Goal: Task Accomplishment & Management: Use online tool/utility

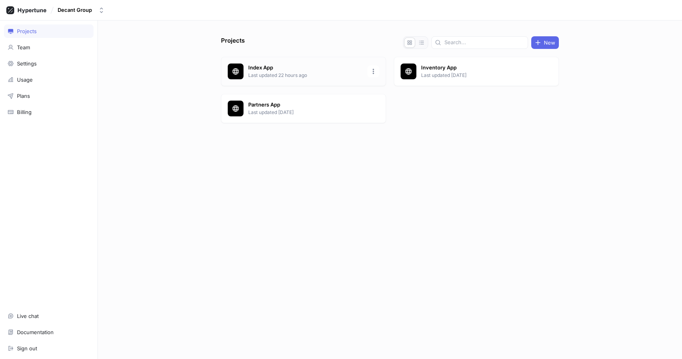
click at [283, 74] on p "Last updated 22 hours ago" at bounding box center [305, 75] width 114 height 7
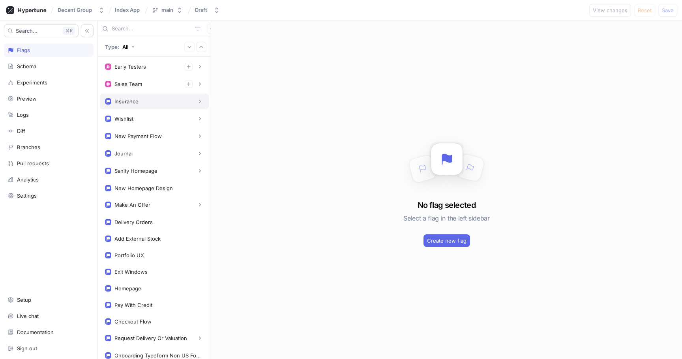
click at [131, 100] on div "Insurance" at bounding box center [126, 101] width 24 height 6
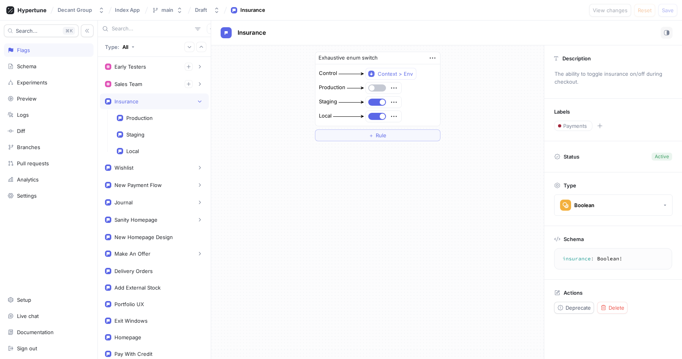
click at [166, 104] on div "Insurance" at bounding box center [154, 101] width 99 height 8
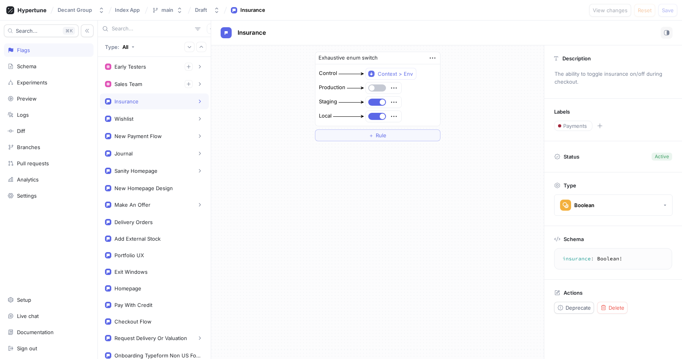
click at [149, 32] on div at bounding box center [154, 29] width 113 height 17
click at [135, 27] on input "text" at bounding box center [152, 29] width 80 height 8
paste input "requestDeliveryOrValuation"
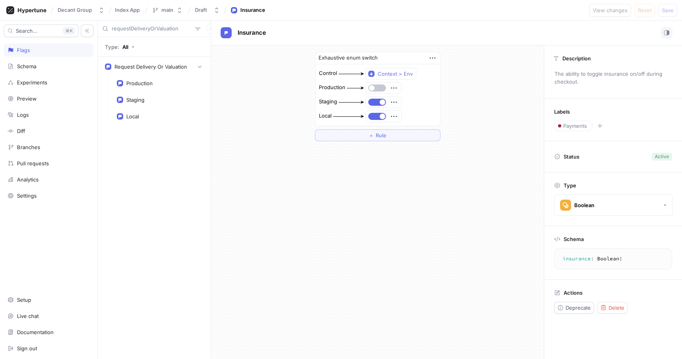
type input "requestDeliveryOrValuation"
click at [618, 310] on span "Delete" at bounding box center [617, 308] width 16 height 5
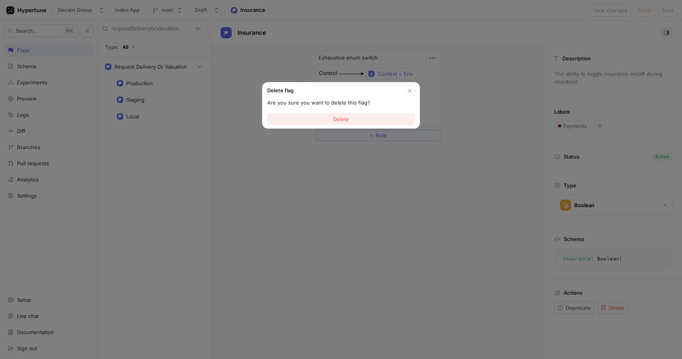
click at [372, 122] on button "Delete" at bounding box center [341, 119] width 148 height 12
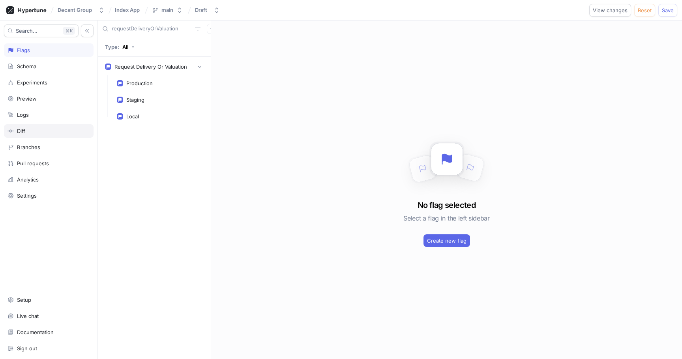
click at [43, 125] on div "Diff" at bounding box center [49, 130] width 90 height 13
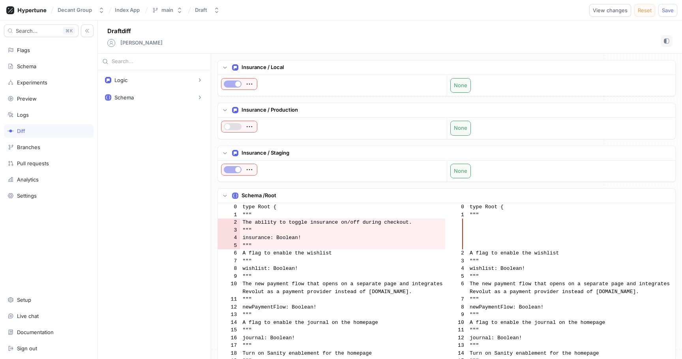
click at [643, 14] on button "Reset" at bounding box center [644, 10] width 21 height 13
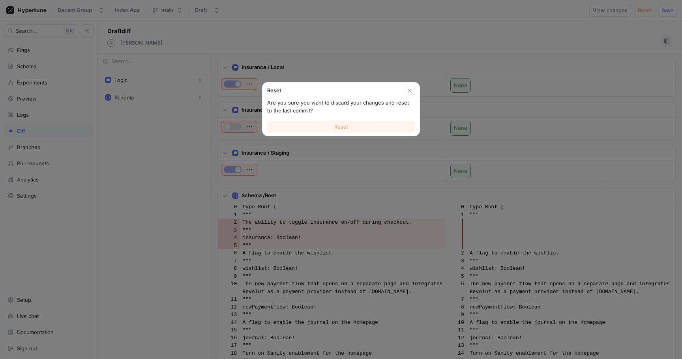
click at [319, 129] on button "Reset" at bounding box center [341, 127] width 148 height 12
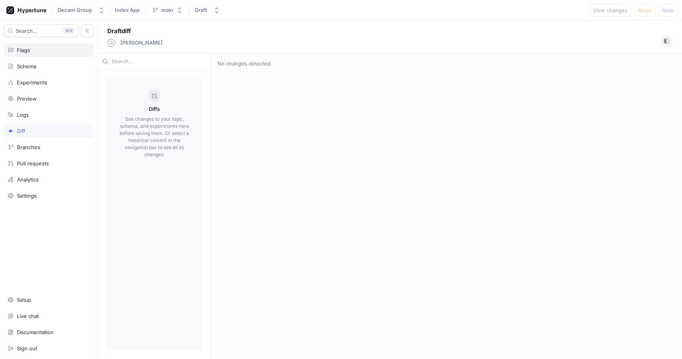
click at [56, 49] on div "Flags" at bounding box center [48, 50] width 82 height 6
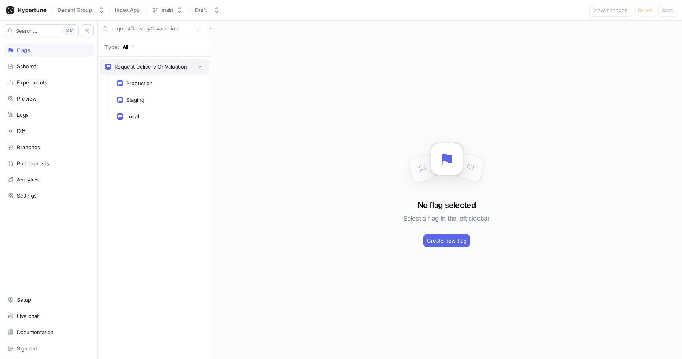
click at [139, 70] on div "Request Delivery Or Valuation" at bounding box center [154, 67] width 99 height 8
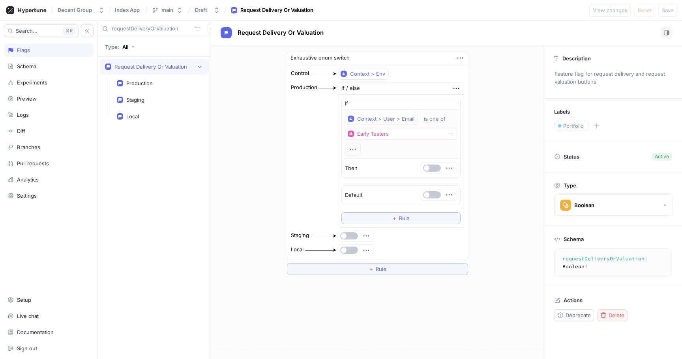
click at [619, 313] on span "Delete" at bounding box center [617, 315] width 16 height 5
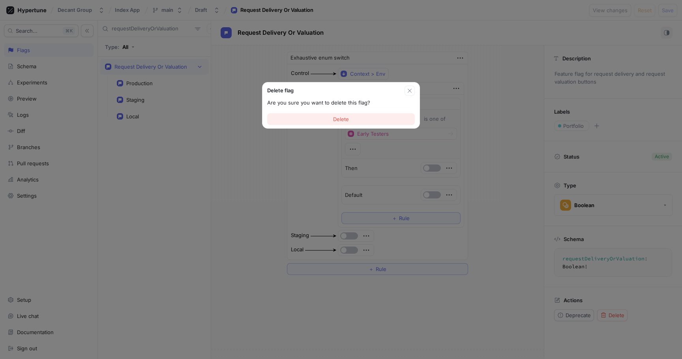
click at [367, 118] on button "Delete" at bounding box center [341, 119] width 148 height 12
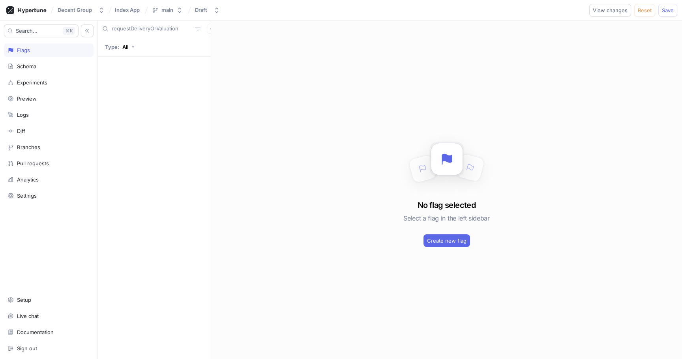
click at [47, 50] on div "Flags" at bounding box center [48, 50] width 82 height 6
click at [120, 47] on div "Type: All" at bounding box center [116, 47] width 23 height 6
click at [167, 50] on div "Type: All" at bounding box center [154, 47] width 113 height 20
click at [158, 25] on input "requestDeliveryOrValuation" at bounding box center [152, 29] width 80 height 8
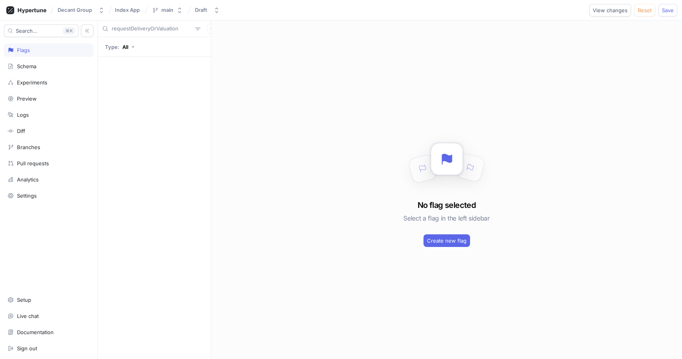
click at [158, 25] on input "requestDeliveryOrValuation" at bounding box center [152, 29] width 80 height 8
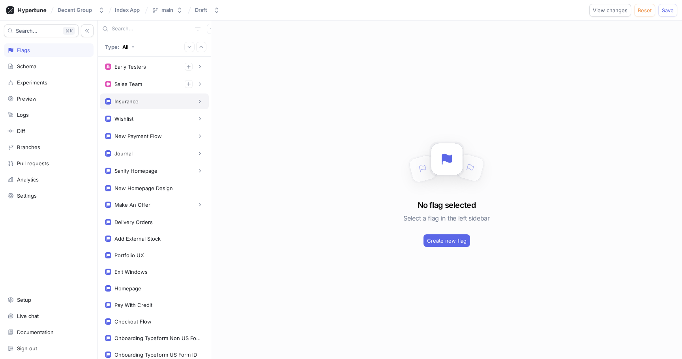
click at [152, 104] on div "Insurance" at bounding box center [154, 101] width 99 height 8
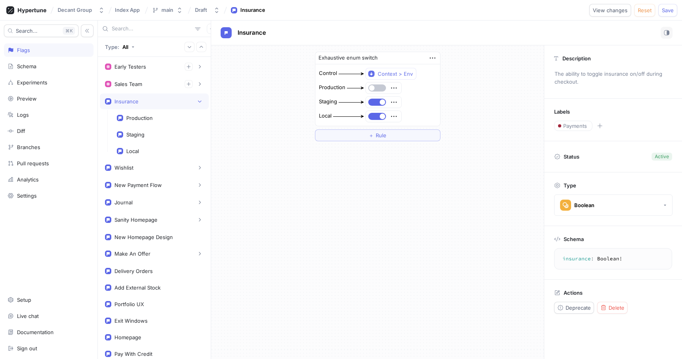
click at [152, 104] on div "Insurance" at bounding box center [154, 101] width 99 height 8
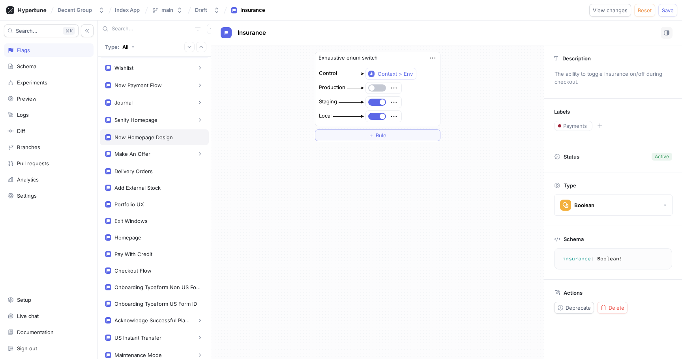
scroll to position [61, 0]
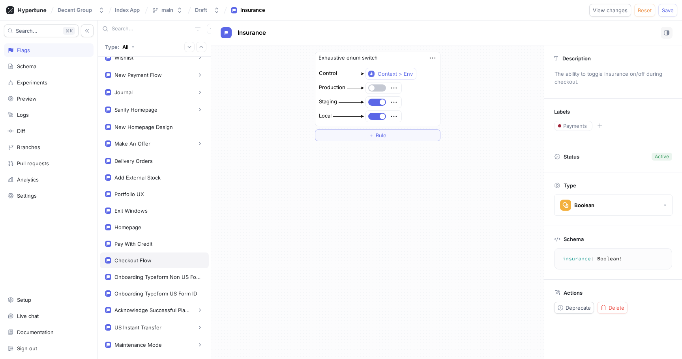
click at [172, 262] on div "Checkout Flow" at bounding box center [154, 260] width 99 height 6
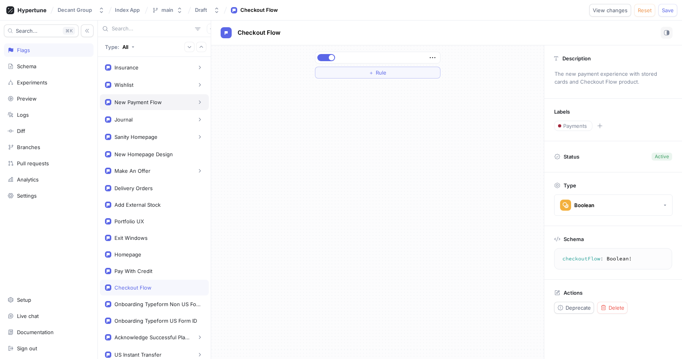
scroll to position [97, 0]
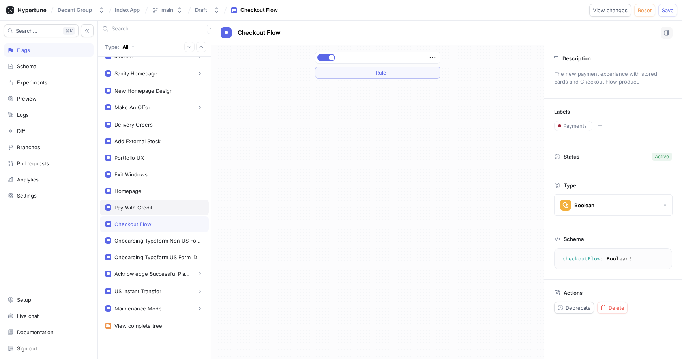
click at [149, 206] on div "Pay With Credit" at bounding box center [133, 207] width 38 height 6
type textarea "payWithCredit: Boolean!"
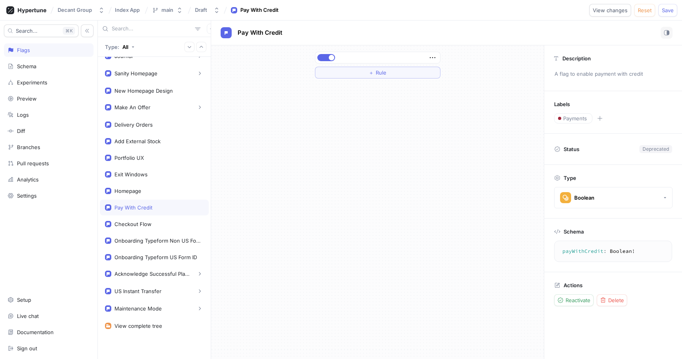
click at [581, 251] on textarea "payWithCredit: Boolean!" at bounding box center [613, 251] width 111 height 14
click at [159, 206] on div "Pay With Credit" at bounding box center [154, 207] width 99 height 6
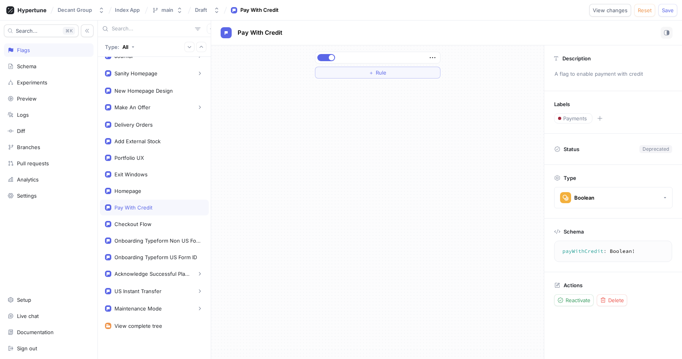
click at [159, 206] on div "Pay With Credit" at bounding box center [154, 207] width 99 height 6
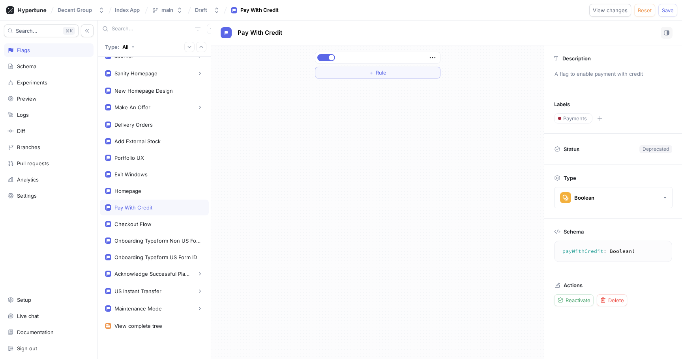
click at [159, 206] on div "Pay With Credit" at bounding box center [154, 207] width 99 height 6
click at [613, 300] on span "Delete" at bounding box center [616, 300] width 16 height 5
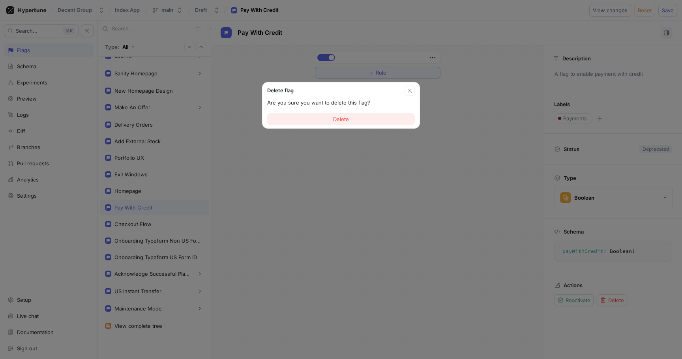
click at [358, 117] on button "Delete" at bounding box center [341, 119] width 148 height 12
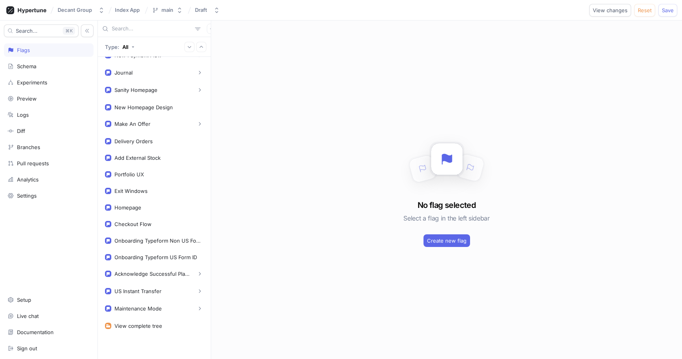
scroll to position [81, 0]
click at [158, 208] on div "Homepage" at bounding box center [154, 207] width 99 height 6
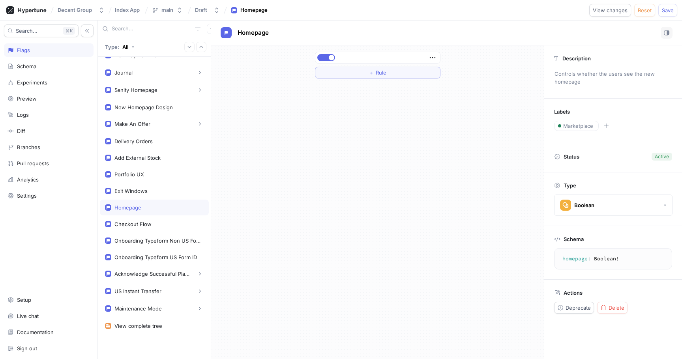
click at [166, 206] on div "Homepage" at bounding box center [154, 207] width 99 height 6
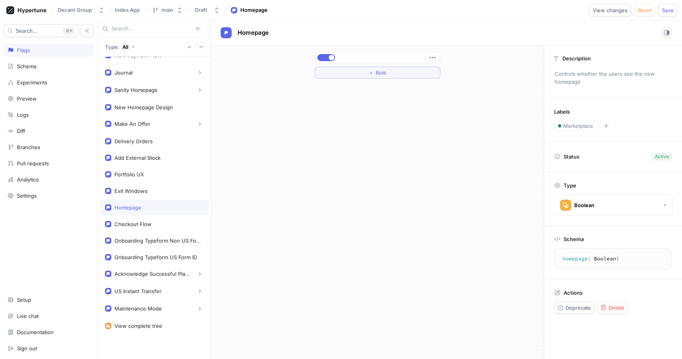
click at [166, 206] on div "Homepage" at bounding box center [154, 207] width 99 height 6
click at [607, 310] on div "Delete" at bounding box center [612, 308] width 24 height 6
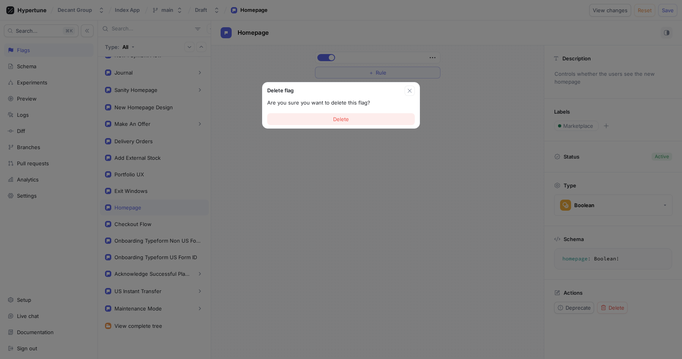
click at [361, 122] on button "Delete" at bounding box center [341, 119] width 148 height 12
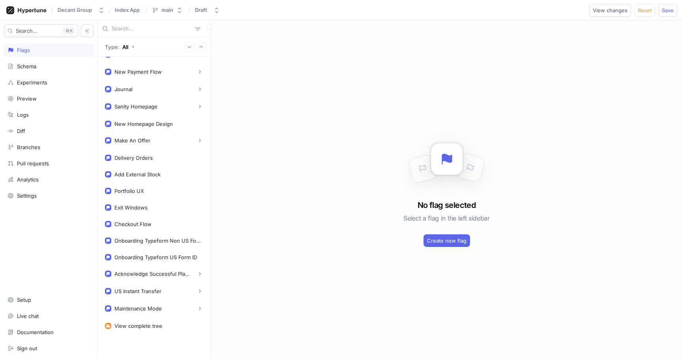
scroll to position [64, 0]
click at [139, 209] on div "Exit Windows" at bounding box center [130, 207] width 33 height 6
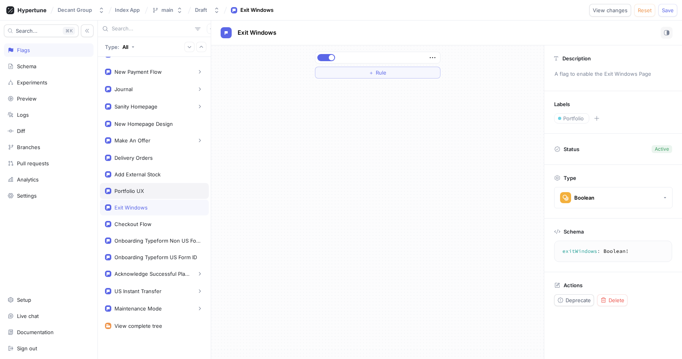
click at [146, 190] on div "Portfolio UX" at bounding box center [154, 191] width 99 height 6
type textarea "portfolioUX: Boolean!"
click at [149, 191] on div "Portfolio UX" at bounding box center [154, 191] width 99 height 6
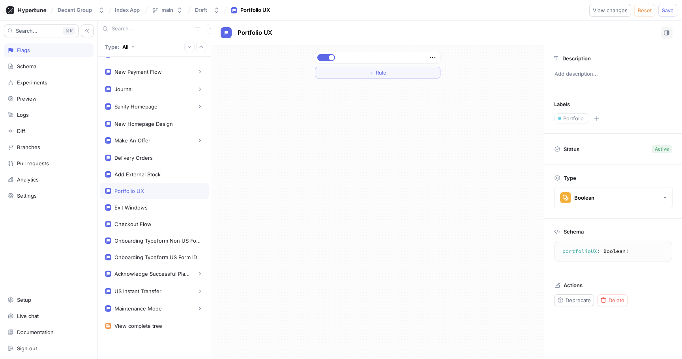
click at [149, 191] on div "Portfolio UX" at bounding box center [154, 191] width 99 height 6
click at [615, 302] on span "Delete" at bounding box center [617, 300] width 16 height 5
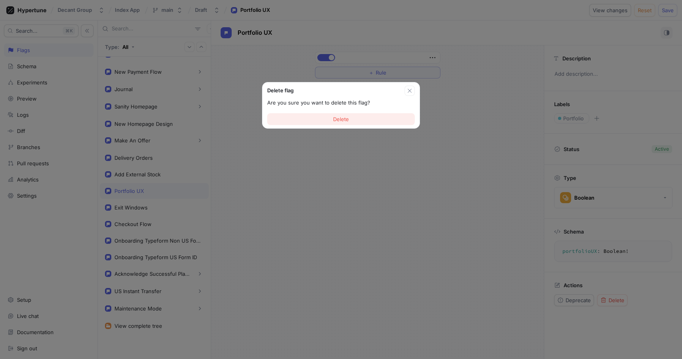
click at [375, 117] on button "Delete" at bounding box center [341, 119] width 148 height 12
